Goal: Transaction & Acquisition: Purchase product/service

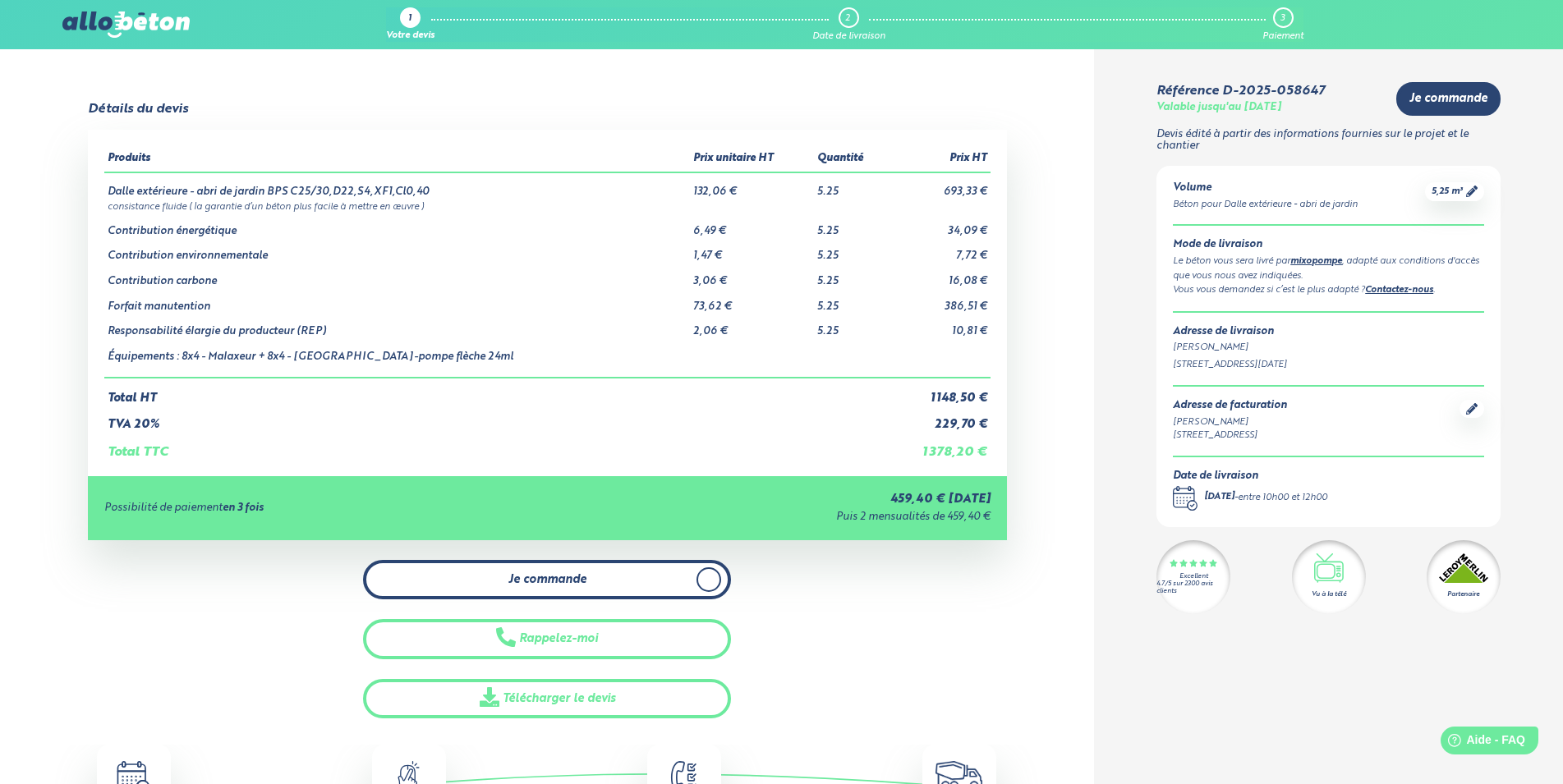
click at [710, 582] on icon at bounding box center [708, 579] width 8 height 15
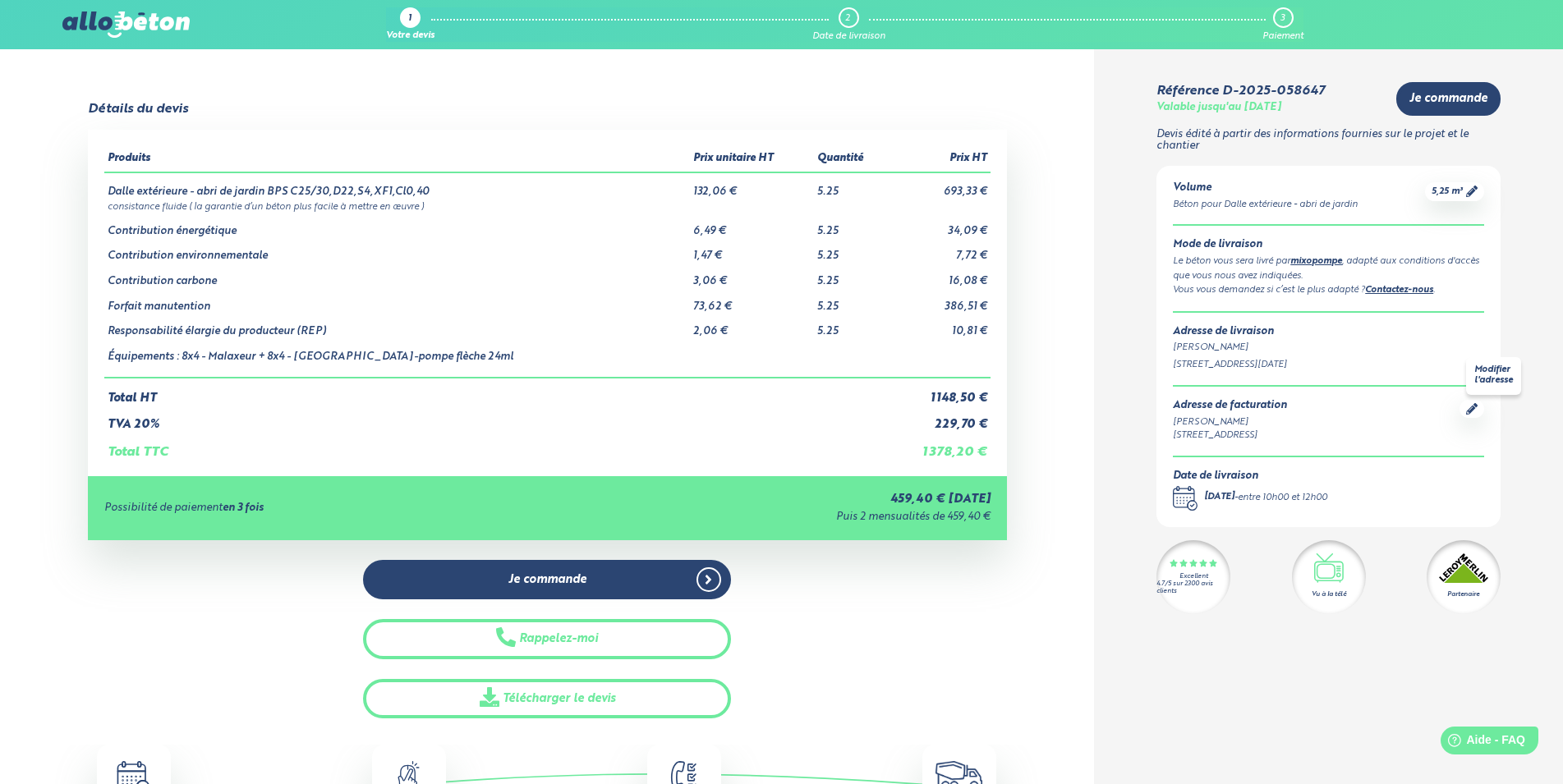
click at [1473, 408] on icon at bounding box center [1471, 408] width 11 height 11
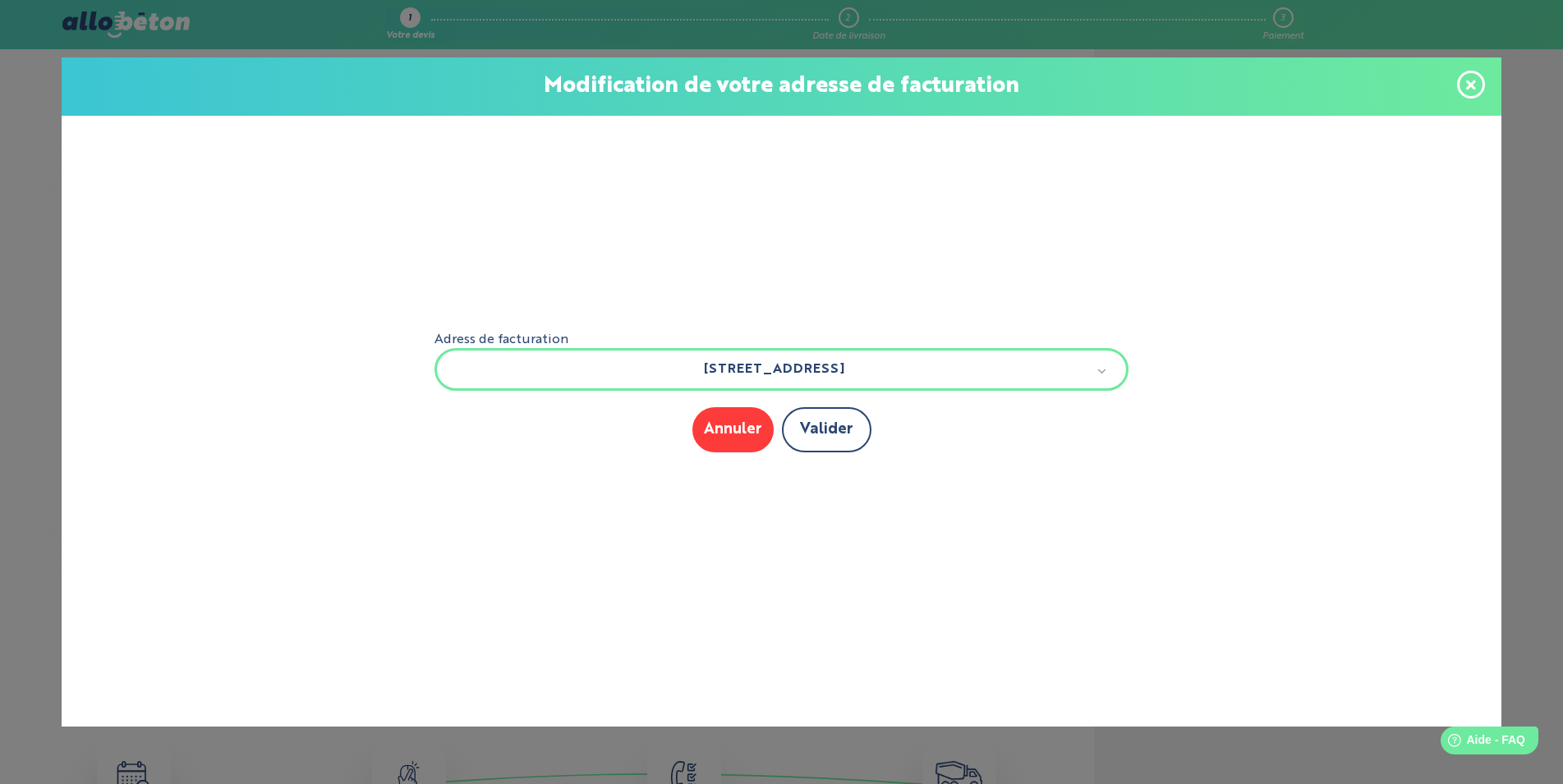
click at [827, 433] on button "Valider" at bounding box center [826, 430] width 89 height 45
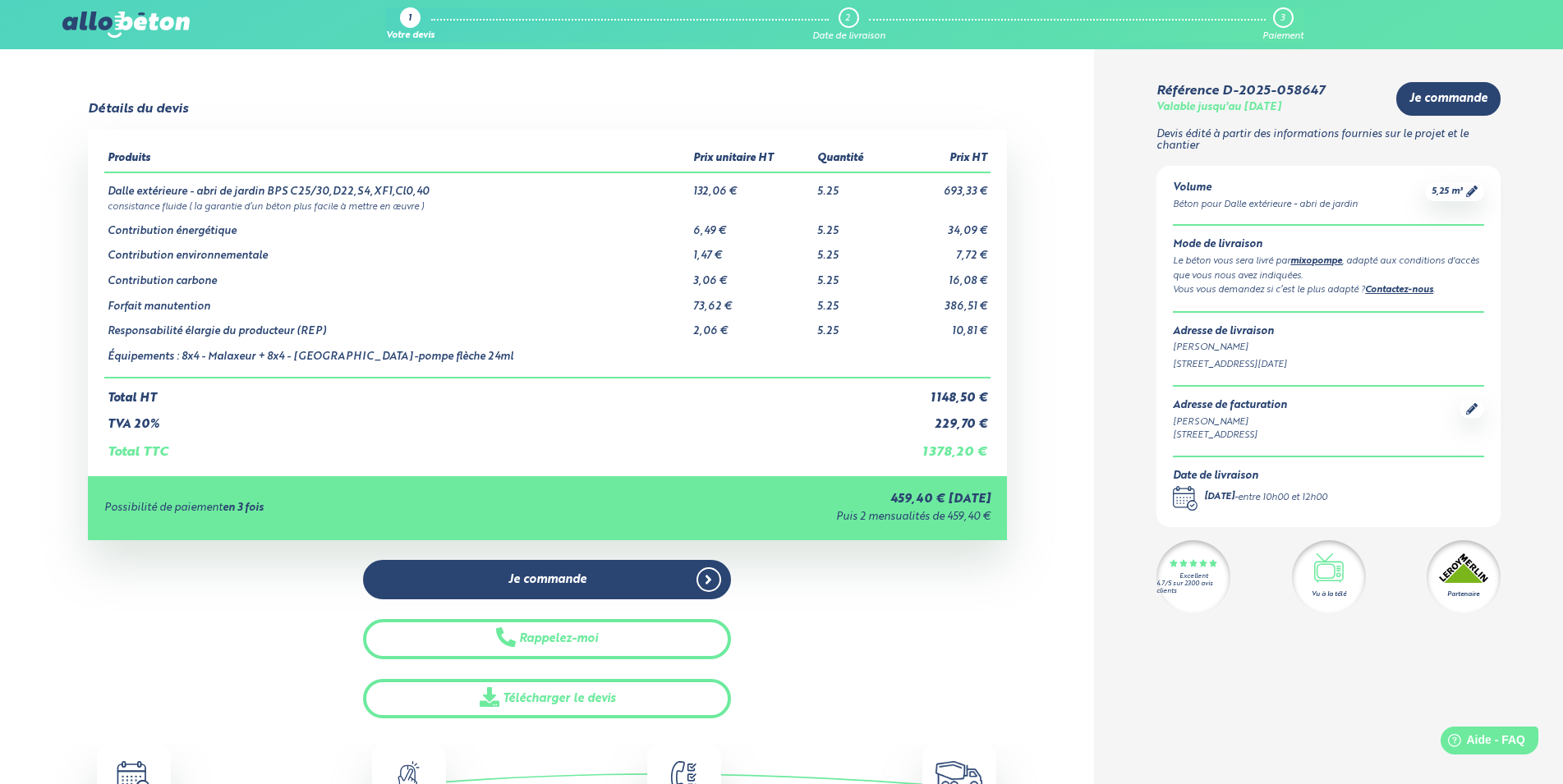
click at [1241, 407] on div "Adresse de facturation" at bounding box center [1230, 406] width 114 height 12
click at [1468, 407] on icon at bounding box center [1471, 408] width 11 height 11
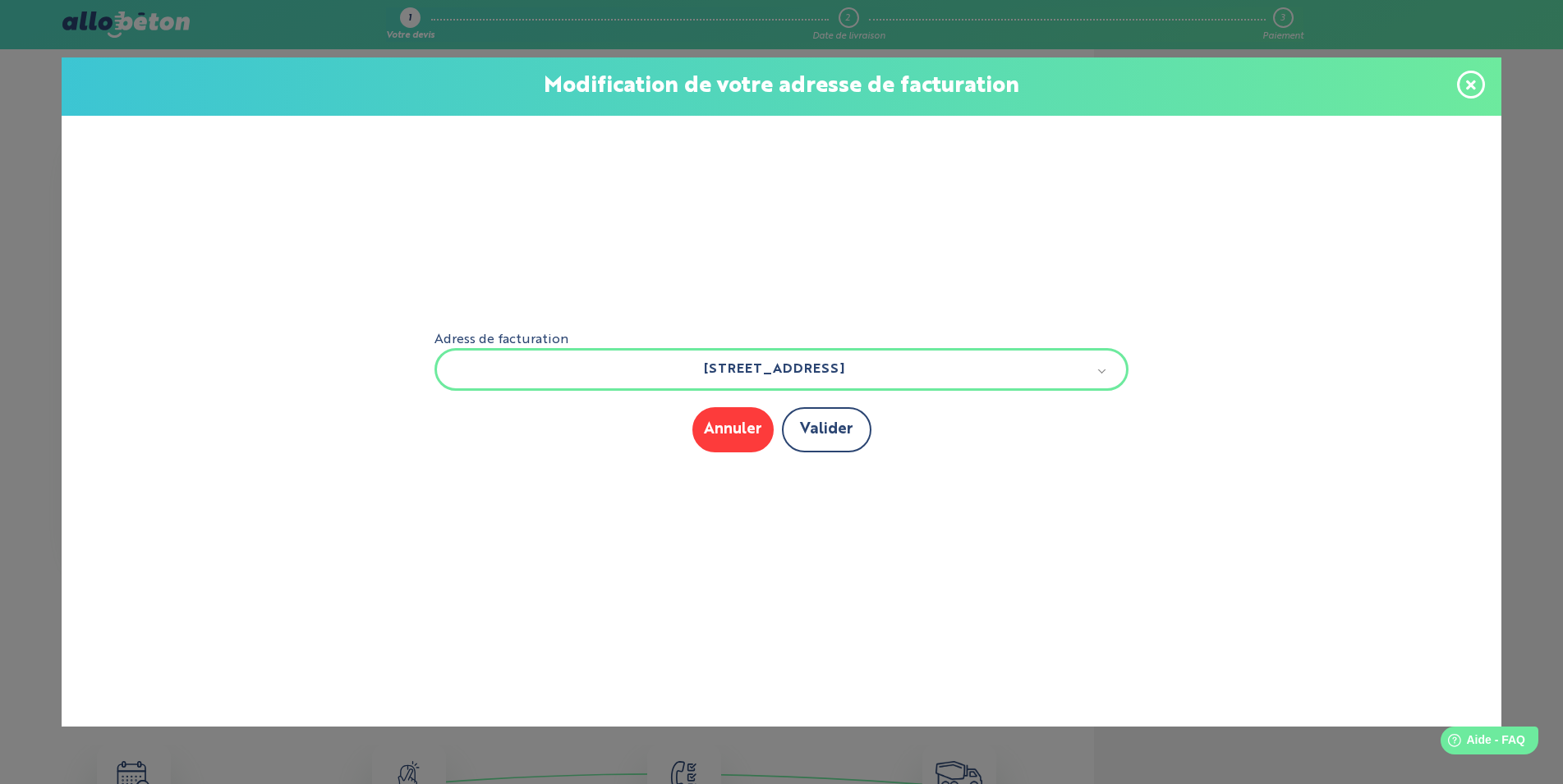
click at [847, 430] on button "Valider" at bounding box center [826, 430] width 89 height 45
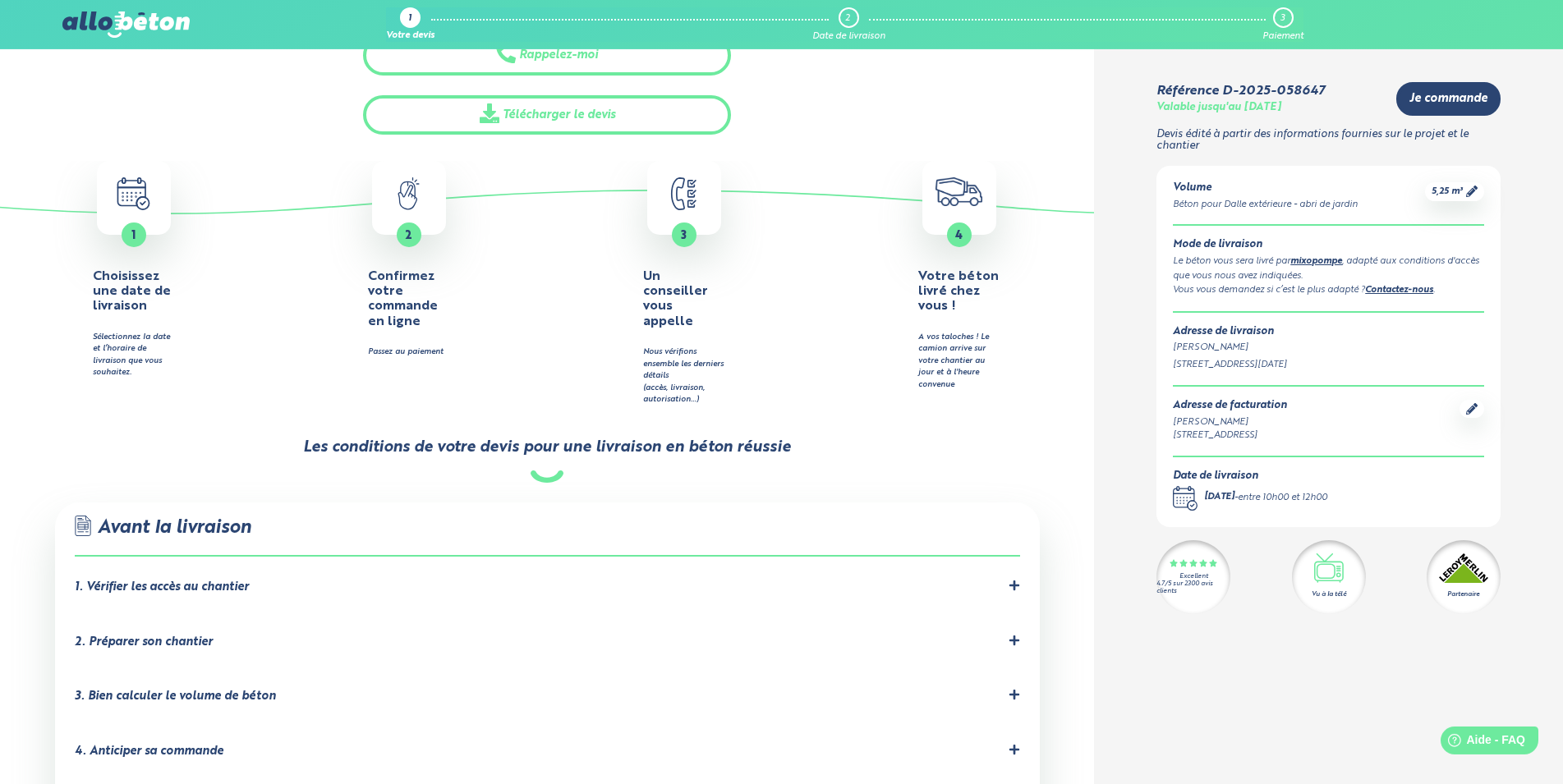
scroll to position [586, 0]
click at [1015, 633] on icon at bounding box center [1013, 637] width 10 height 10
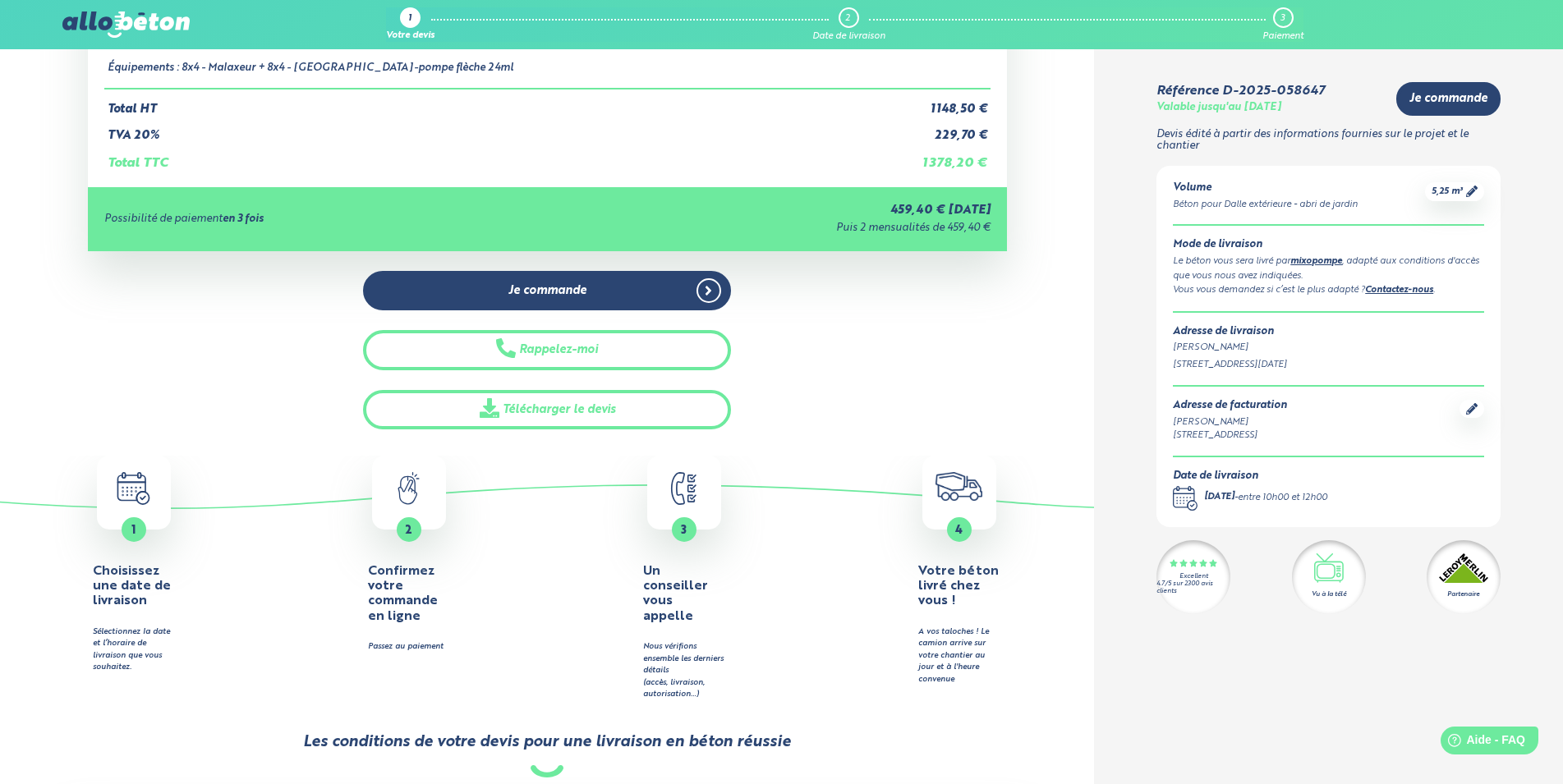
scroll to position [0, 0]
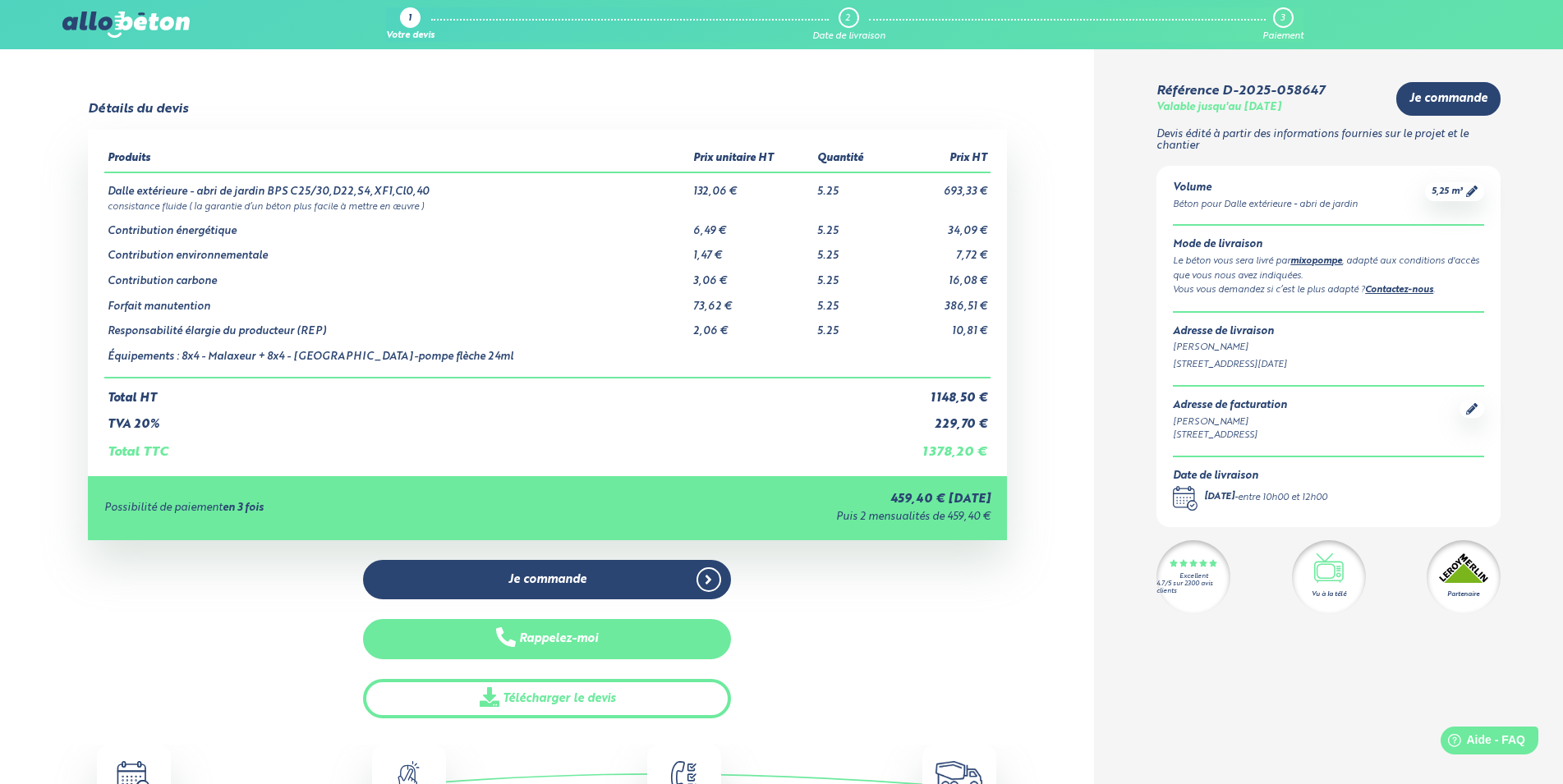
click at [710, 633] on button "Rappelez-moi" at bounding box center [546, 639] width 368 height 40
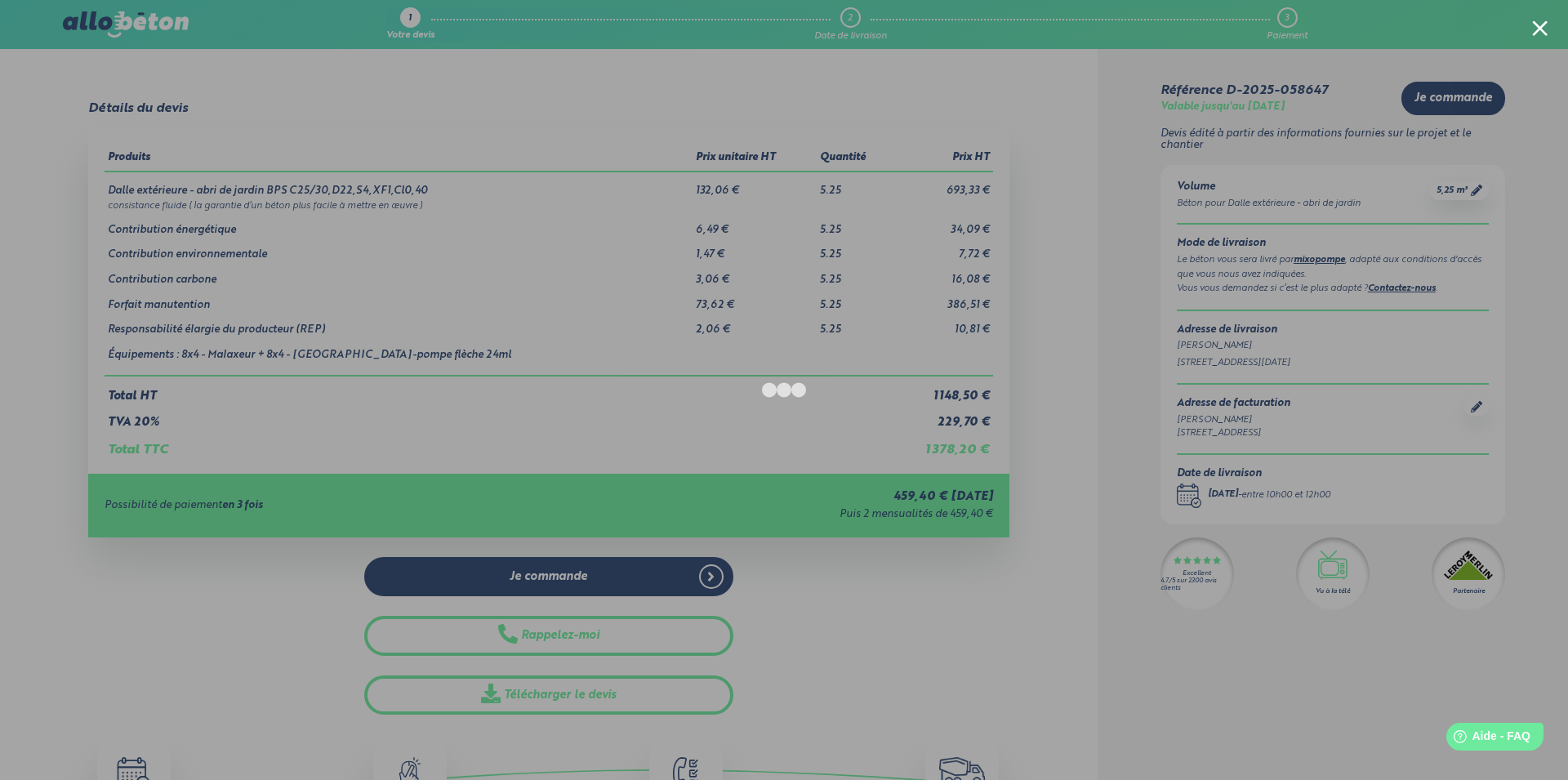
click at [988, 100] on div at bounding box center [784, 390] width 1568 height 780
